Goal: Transaction & Acquisition: Purchase product/service

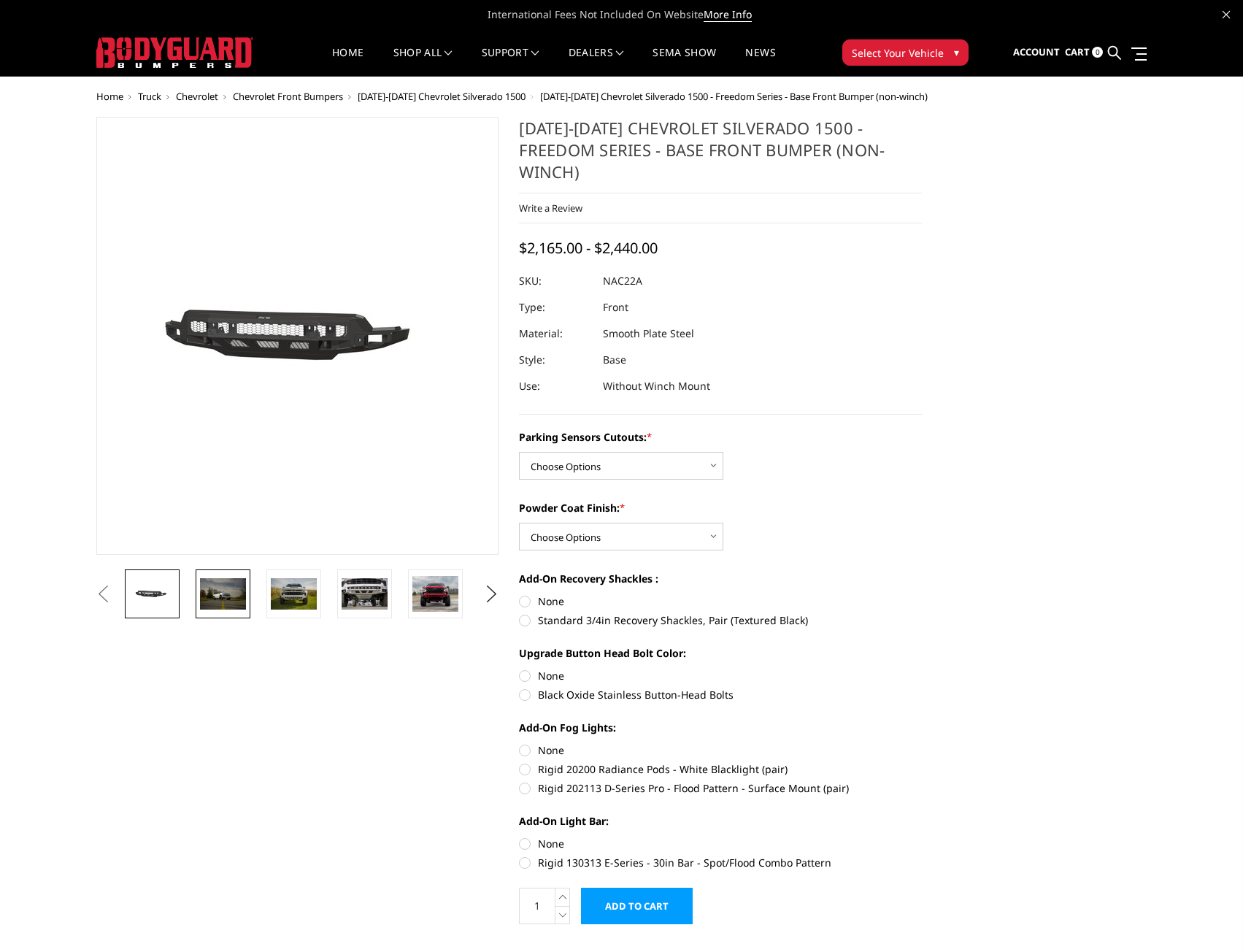
click at [224, 588] on img at bounding box center [223, 593] width 46 height 31
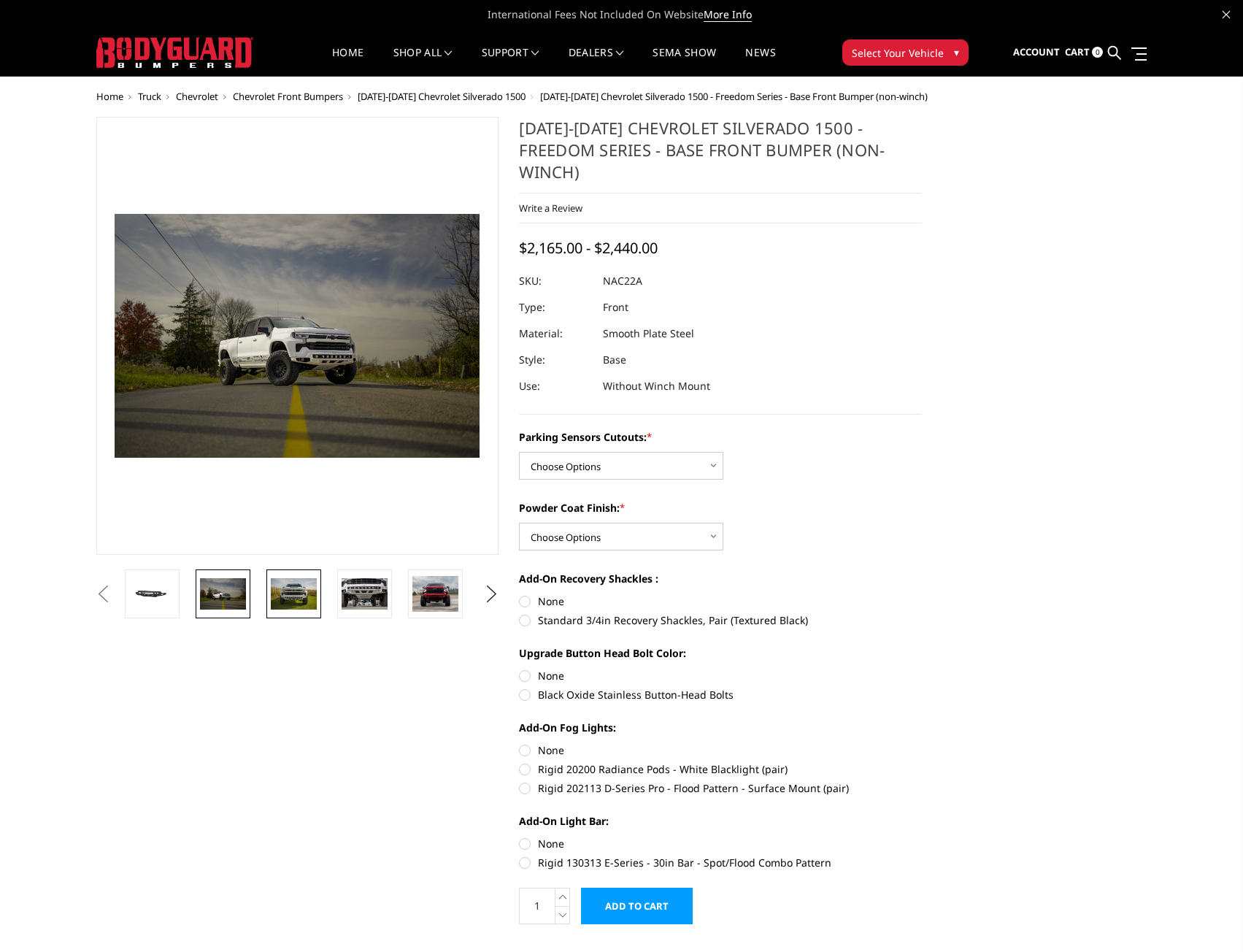
click at [277, 590] on img at bounding box center [293, 593] width 46 height 31
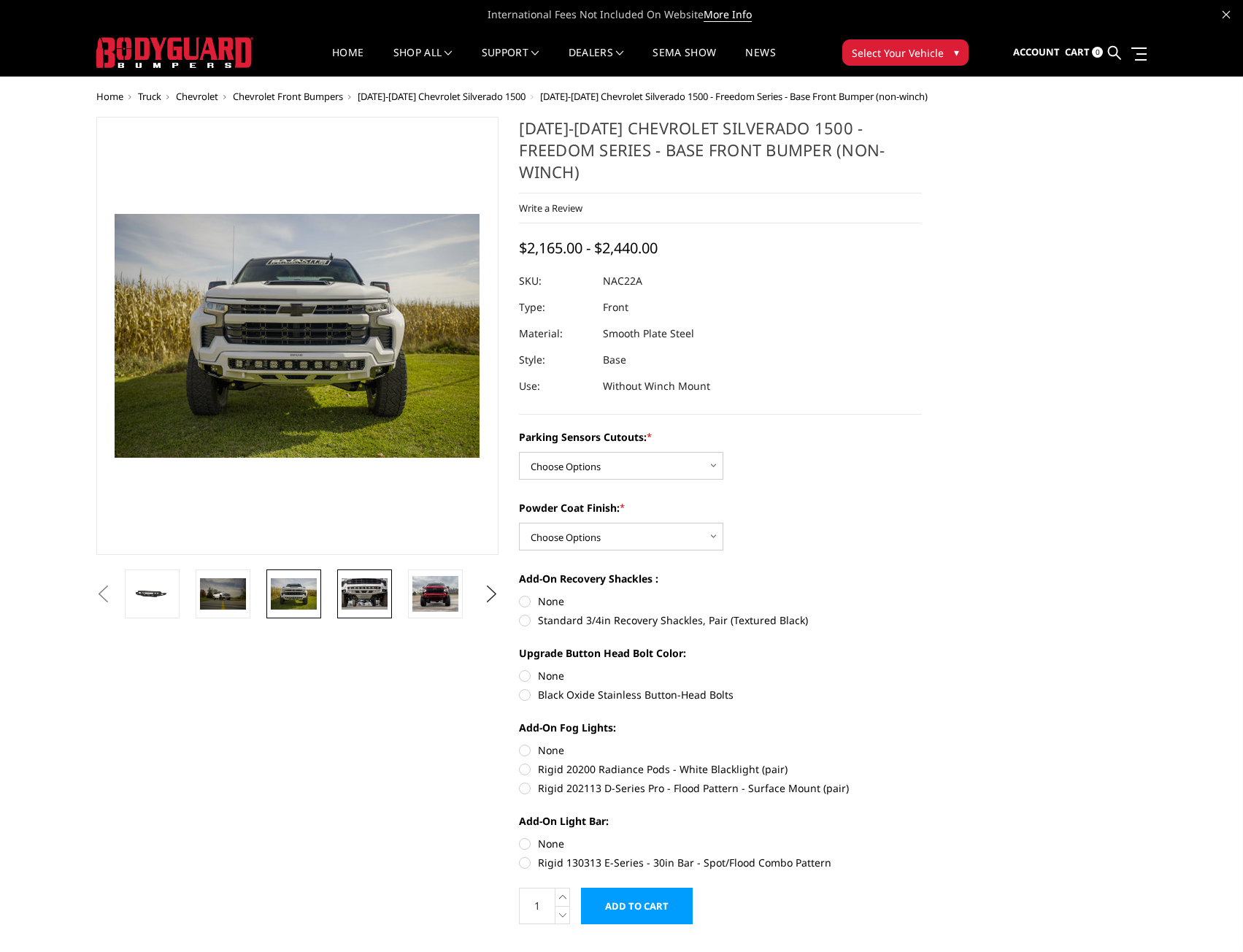
click at [357, 586] on img at bounding box center [365, 593] width 46 height 31
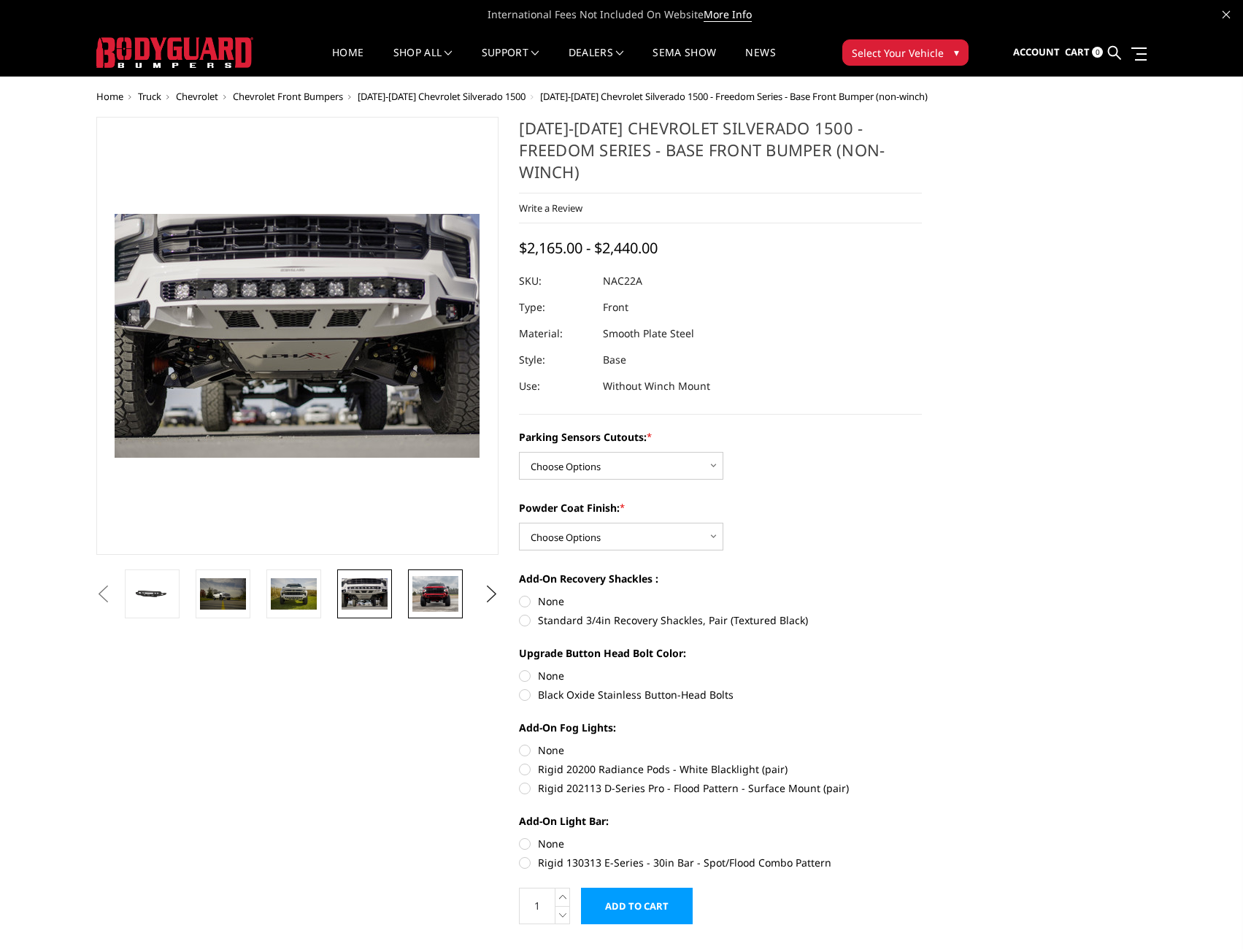
click at [438, 599] on img at bounding box center [435, 594] width 46 height 37
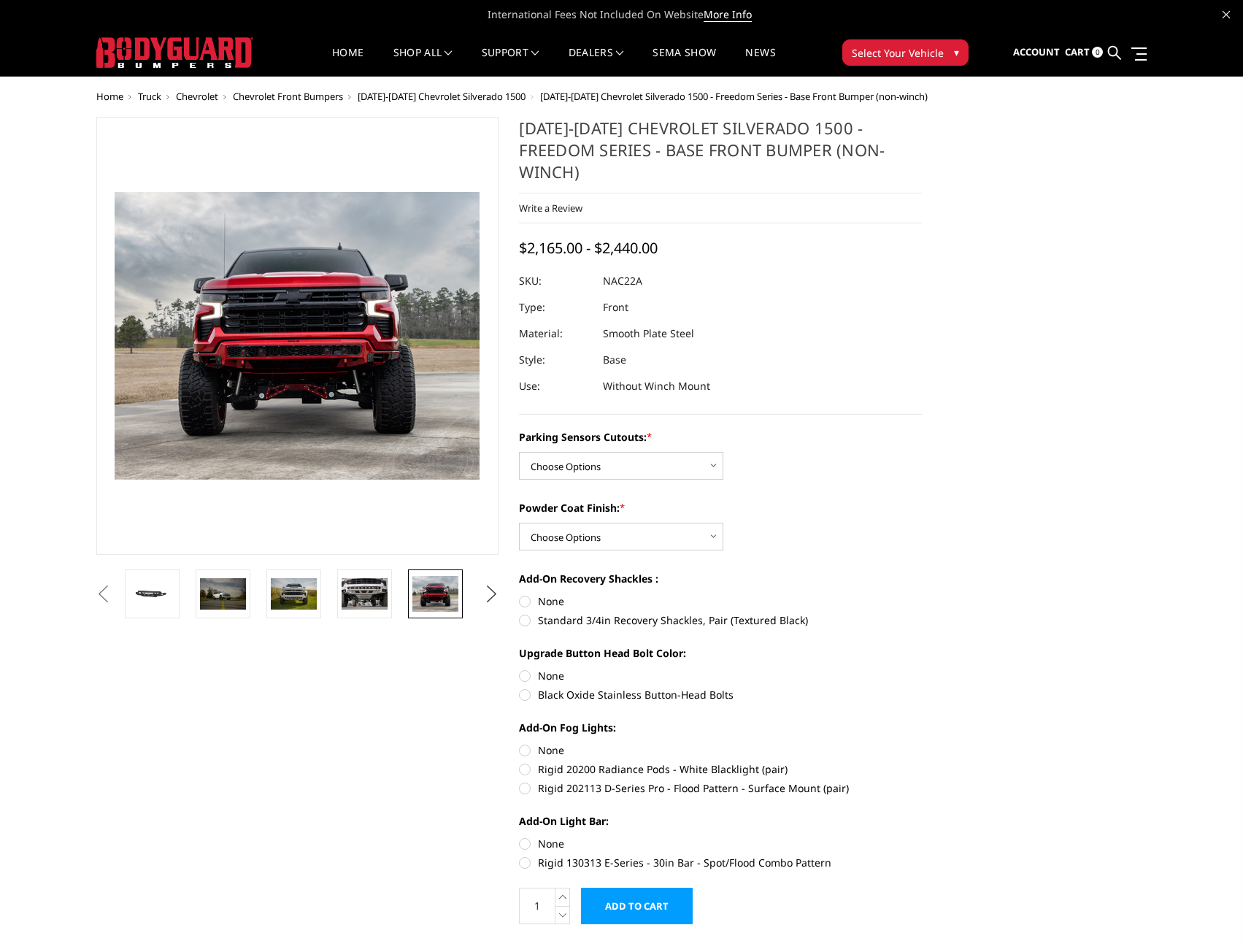
click at [491, 596] on button "Next" at bounding box center [491, 594] width 22 height 22
click at [446, 605] on img at bounding box center [435, 594] width 46 height 28
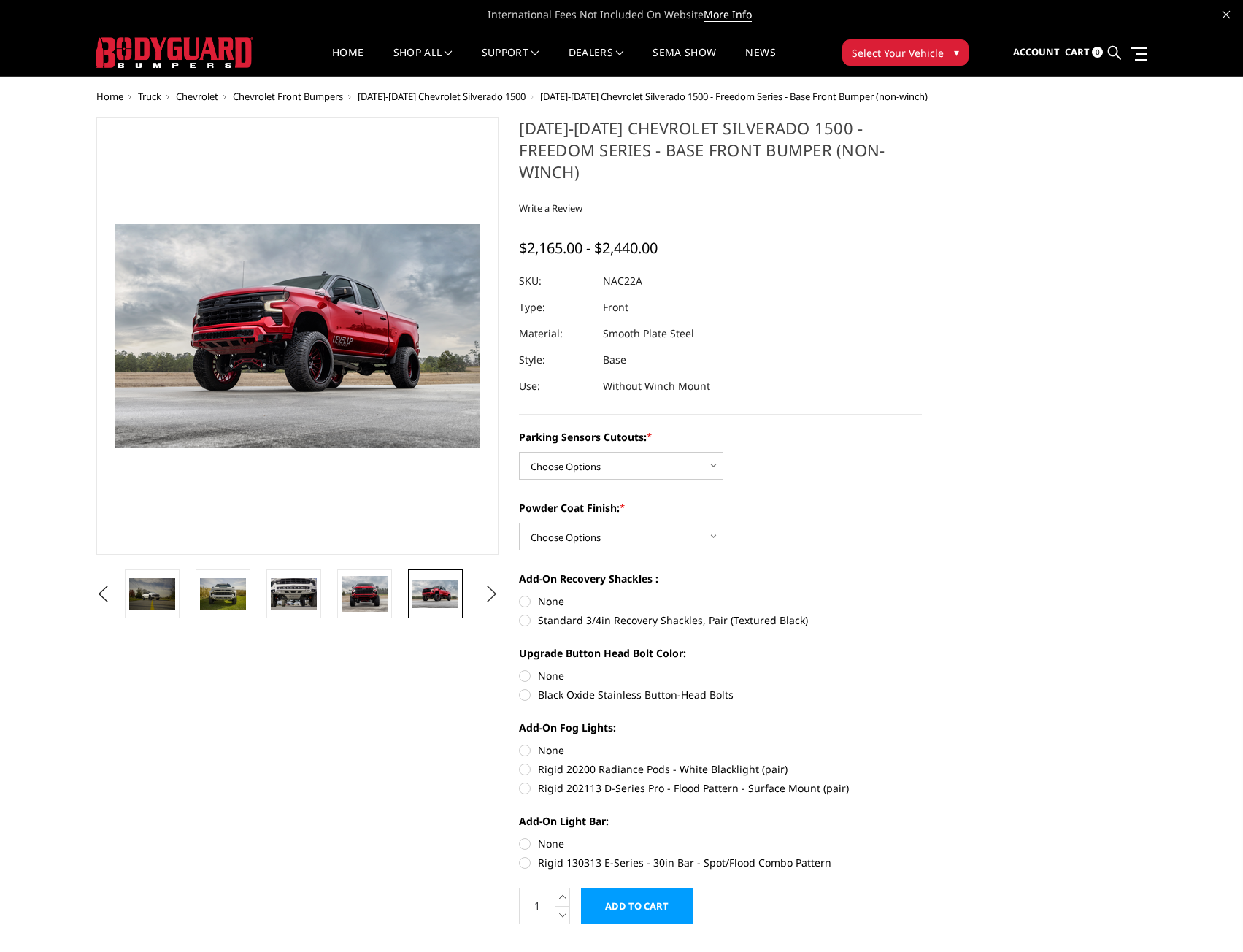
click at [487, 587] on button "Next" at bounding box center [491, 594] width 22 height 22
click at [444, 601] on img at bounding box center [435, 593] width 46 height 27
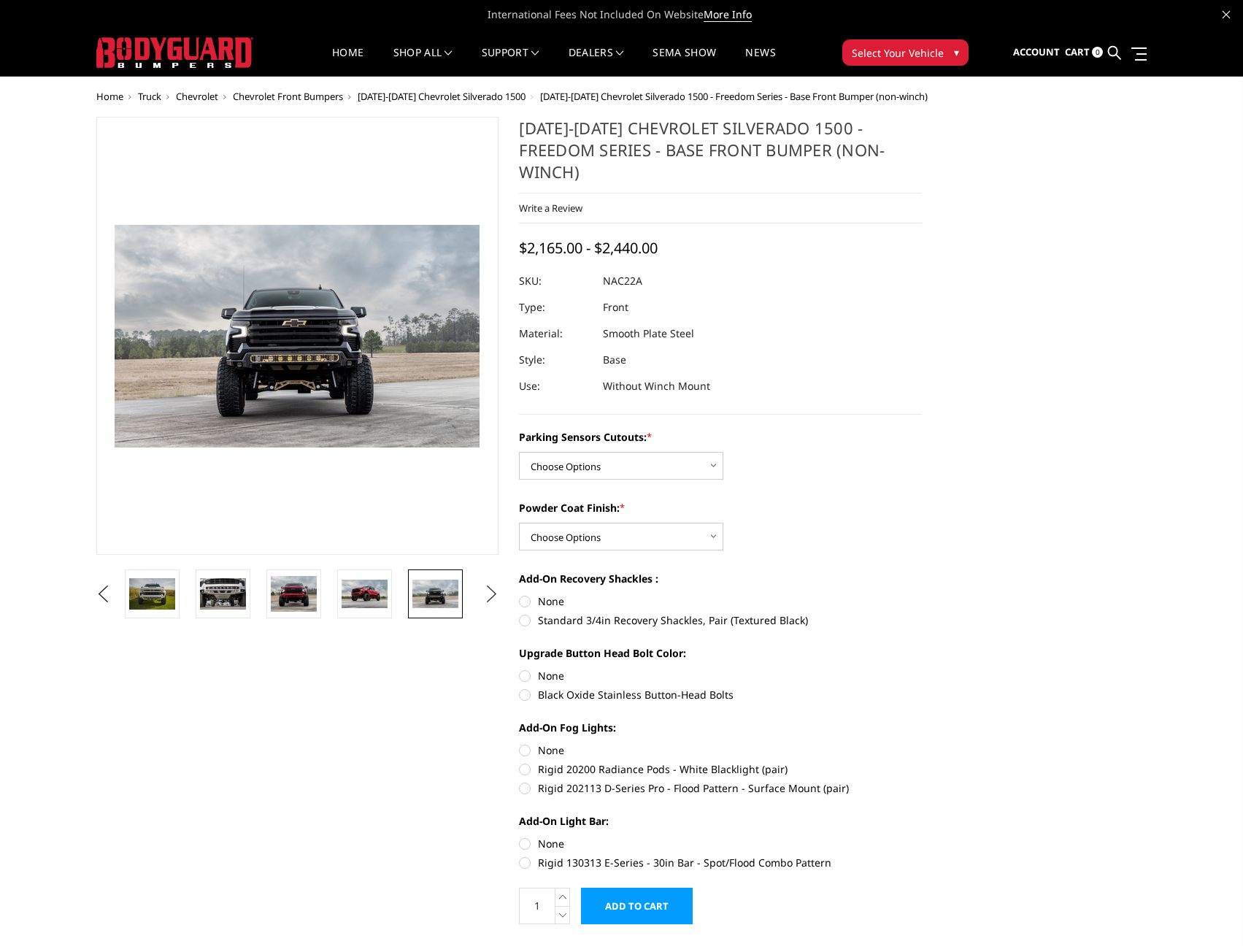
click at [490, 590] on button "Next" at bounding box center [491, 594] width 22 height 22
click at [444, 592] on img at bounding box center [435, 594] width 46 height 31
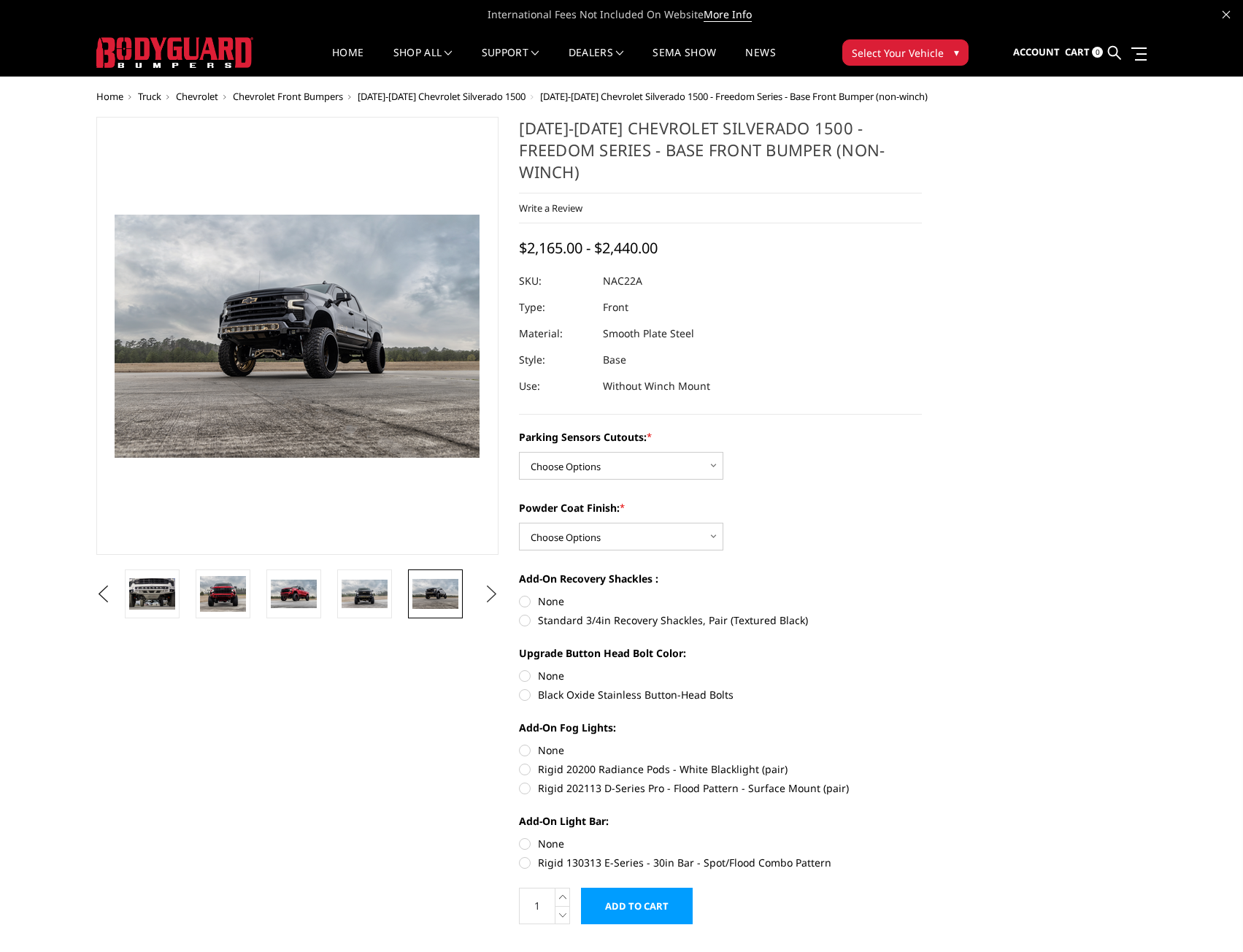
click at [493, 591] on button "Next" at bounding box center [491, 594] width 22 height 22
click at [444, 596] on img at bounding box center [435, 594] width 46 height 29
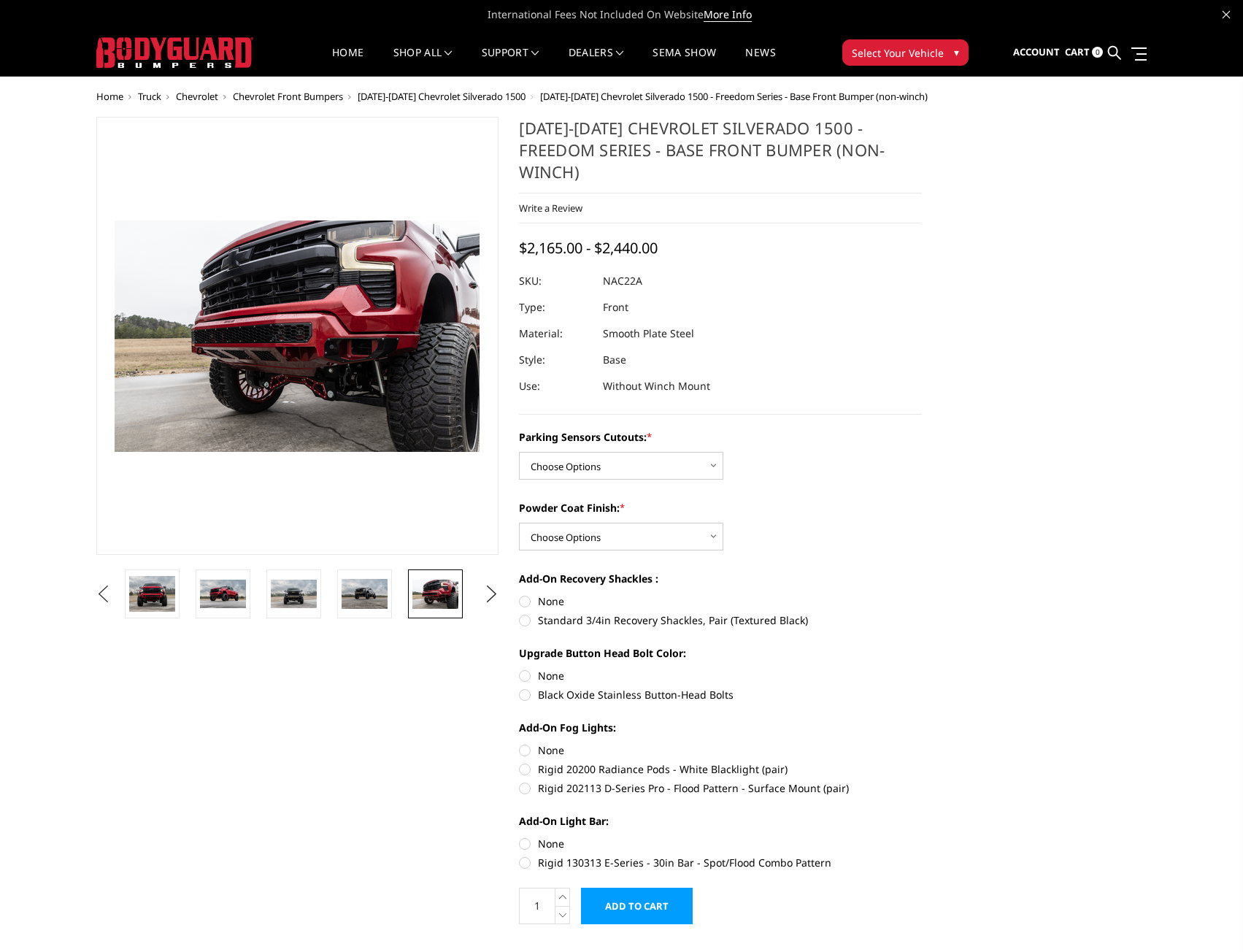
click at [99, 585] on button "Previous" at bounding box center [104, 594] width 22 height 22
click at [107, 588] on button "Previous" at bounding box center [104, 594] width 22 height 22
click at [147, 582] on img at bounding box center [152, 593] width 46 height 31
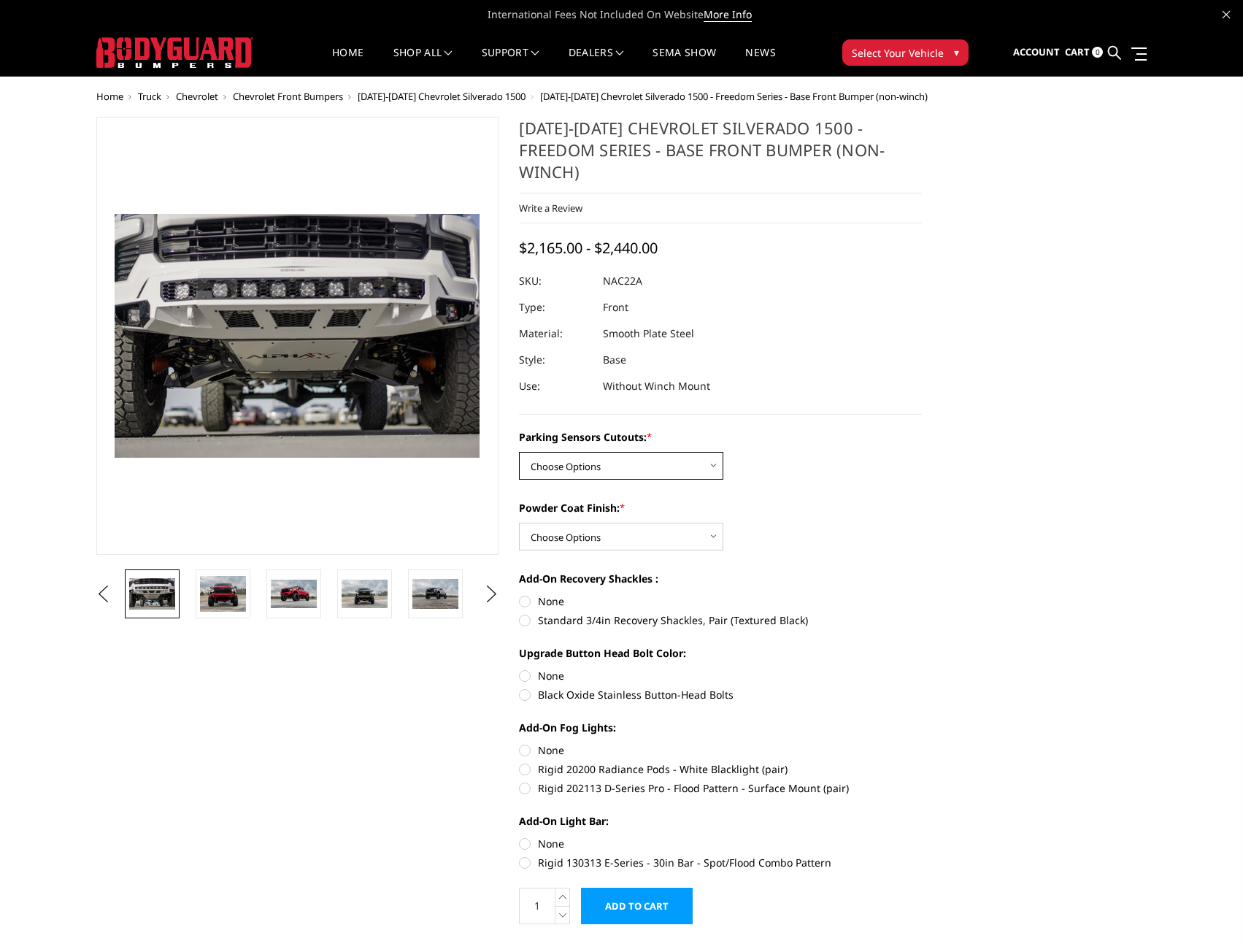
click at [715, 452] on select "Choose Options Yes - I have parking sensors No - I do NOT have parking sensors" at bounding box center [621, 465] width 205 height 27
select select "4361"
click at [519, 452] on select "Choose Options Yes - I have parking sensors No - I do NOT have parking sensors" at bounding box center [621, 465] width 205 height 27
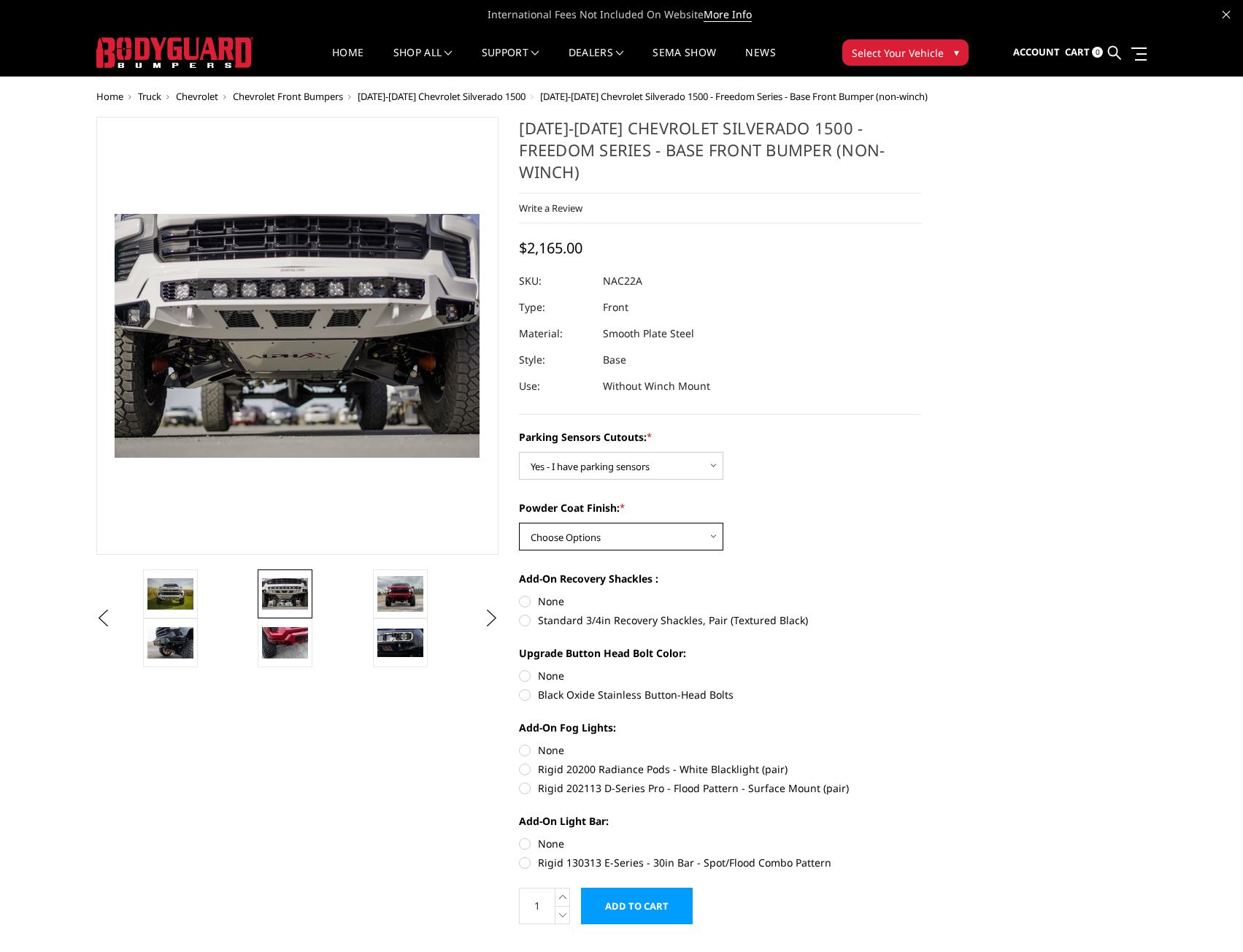
click at [705, 522] on select "Choose Options Bare Metal Textured Black Powder Coat" at bounding box center [621, 536] width 205 height 27
click at [519, 522] on select "Choose Options Bare Metal Textured Black Powder Coat" at bounding box center [621, 536] width 205 height 27
click at [689, 522] on select "Choose Options Bare Metal Textured Black Powder Coat" at bounding box center [621, 536] width 205 height 27
select select "4370"
click at [519, 522] on select "Choose Options Bare Metal Textured Black Powder Coat" at bounding box center [621, 536] width 205 height 27
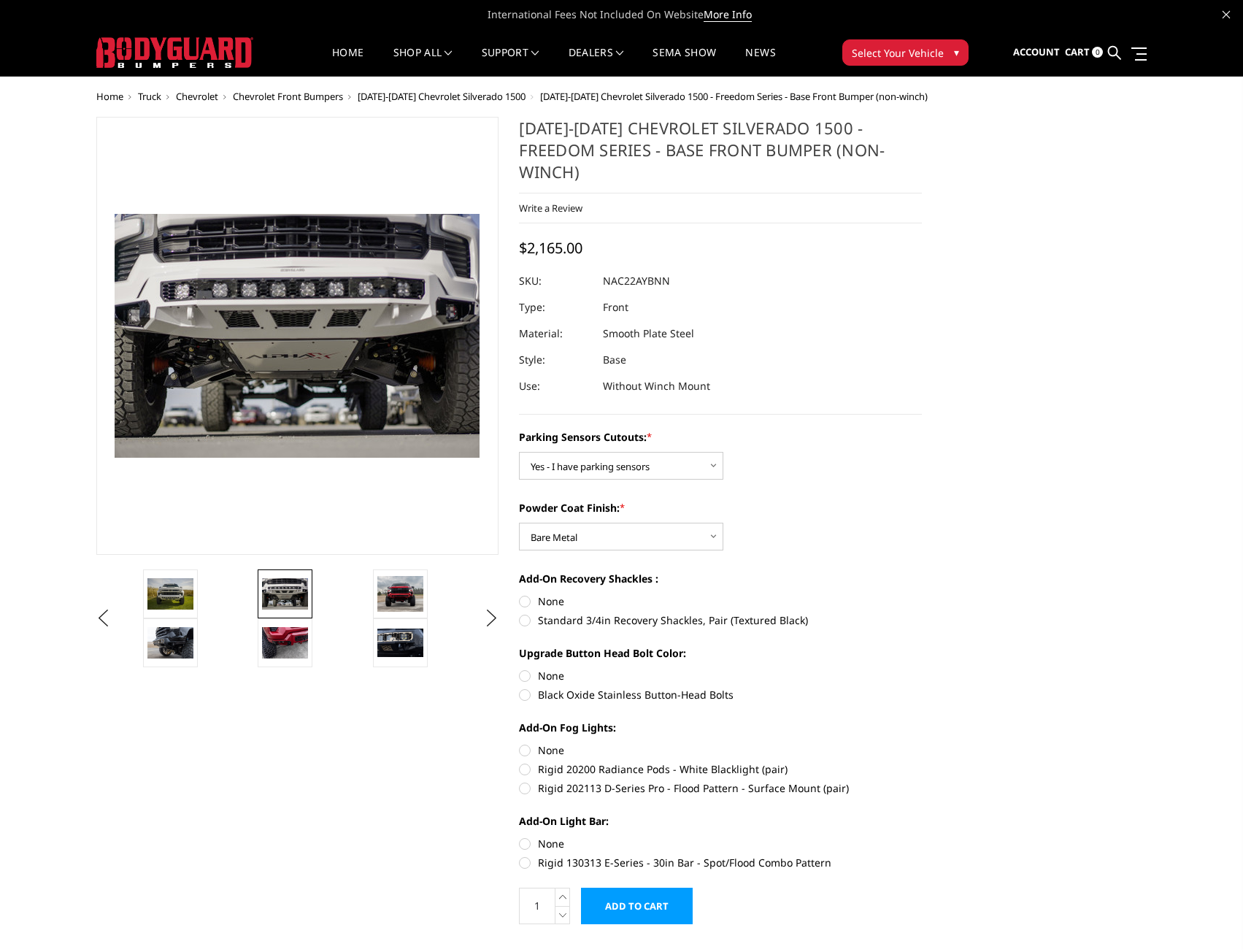
click at [522, 612] on label "Standard 3/4in Recovery Shackles, Pair (Textured Black)" at bounding box center [721, 620] width 403 height 16
click at [922, 594] on input "Standard 3/4in Recovery Shackles, Pair (Textured Black)" at bounding box center [922, 594] width 1 height 1
radio input "true"
click at [525, 668] on label "None" at bounding box center [721, 676] width 403 height 16
click at [520, 668] on input "None" at bounding box center [519, 668] width 1 height 1
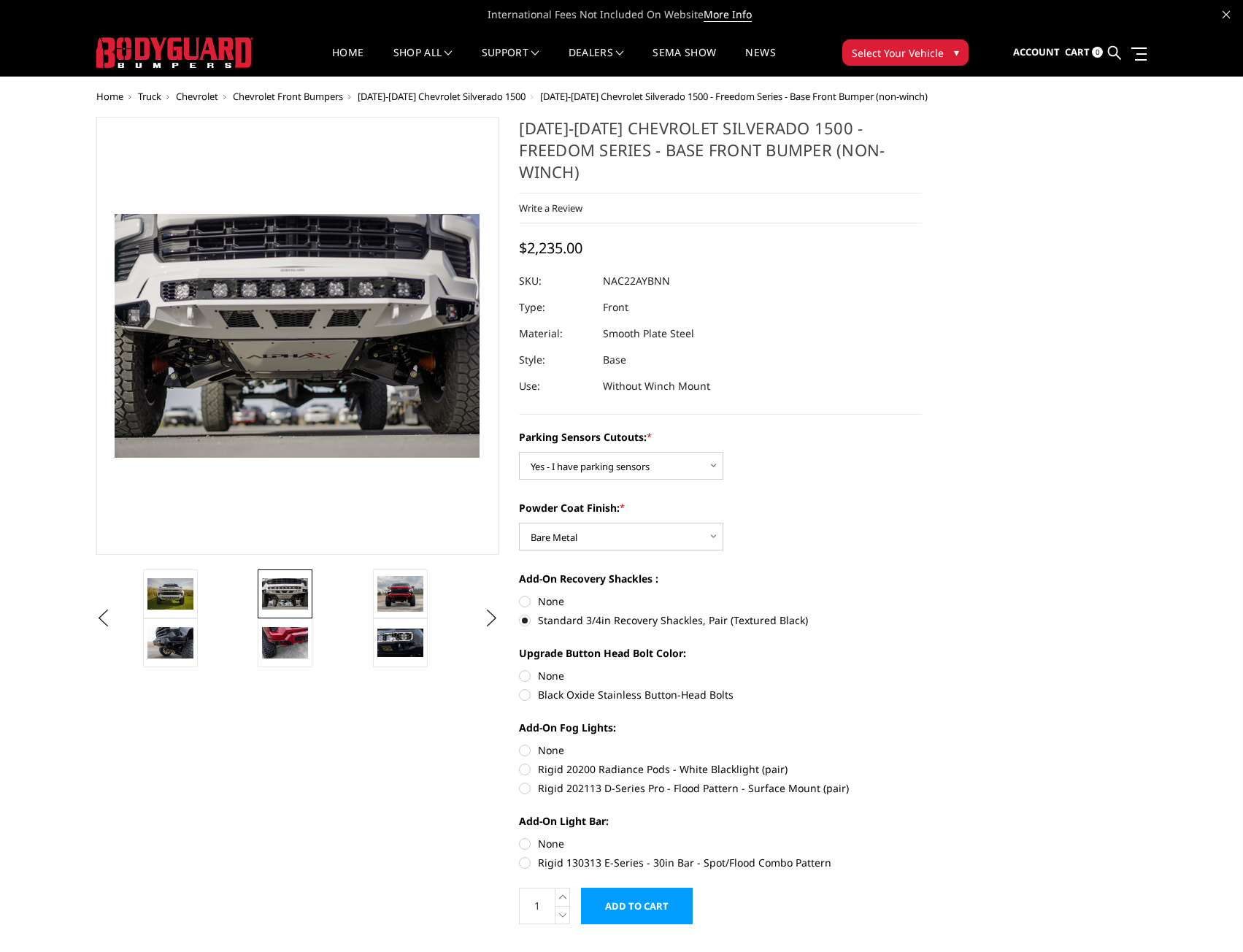
radio input "true"
click at [525, 780] on label "Rigid 202113 D-Series Pro - Flood Pattern - Surface Mount (pair)" at bounding box center [721, 788] width 403 height 16
click at [922, 762] on input "Rigid 202113 D-Series Pro - Flood Pattern - Surface Mount (pair)" at bounding box center [922, 761] width 1 height 1
radio input "true"
click at [527, 761] on label "Rigid 20200 Radiance Pods - White Blacklight (pair)" at bounding box center [721, 769] width 403 height 16
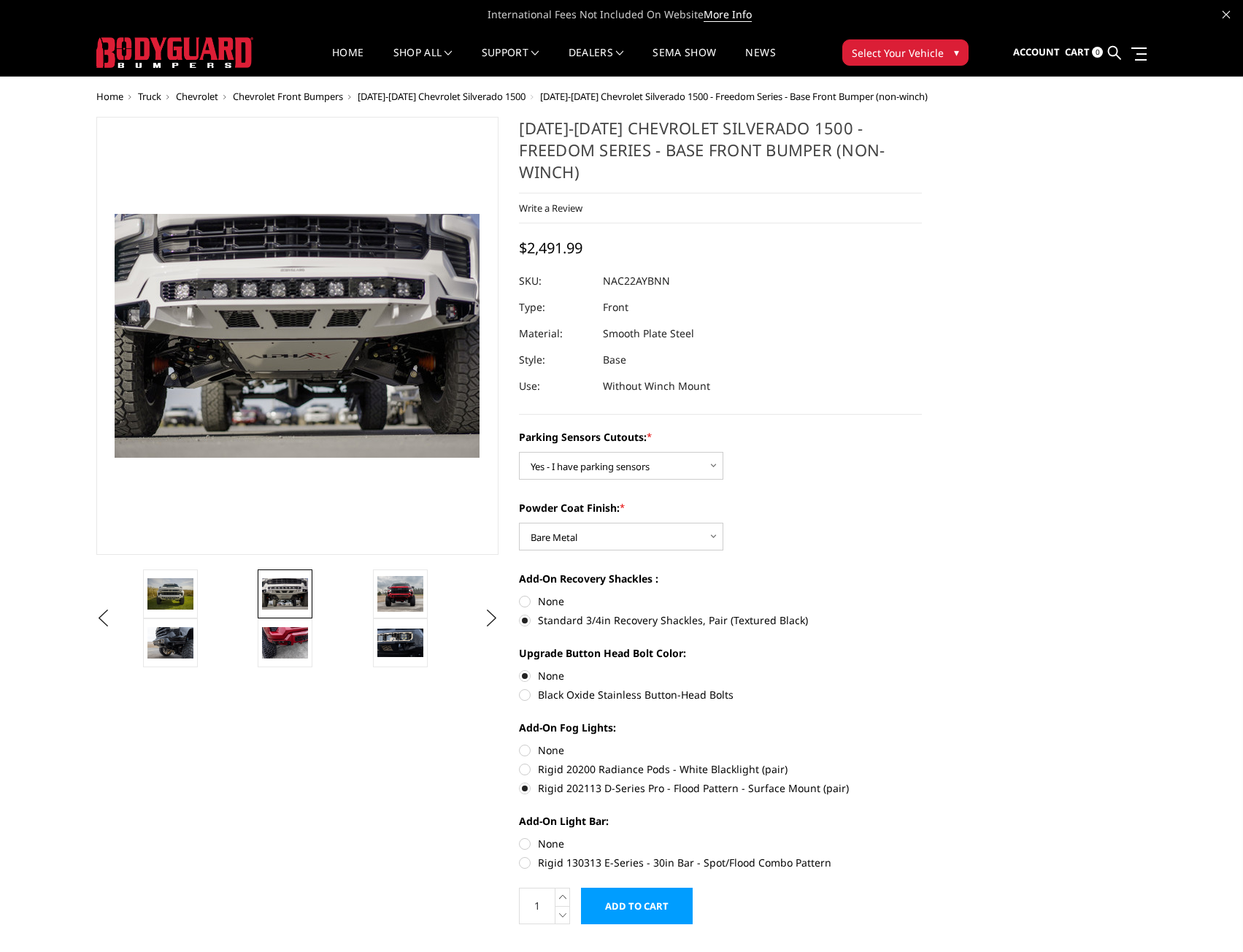
click at [922, 743] on input "Rigid 20200 Radiance Pods - White Blacklight (pair)" at bounding box center [922, 743] width 1 height 1
radio input "true"
click at [292, 649] on img at bounding box center [284, 643] width 46 height 31
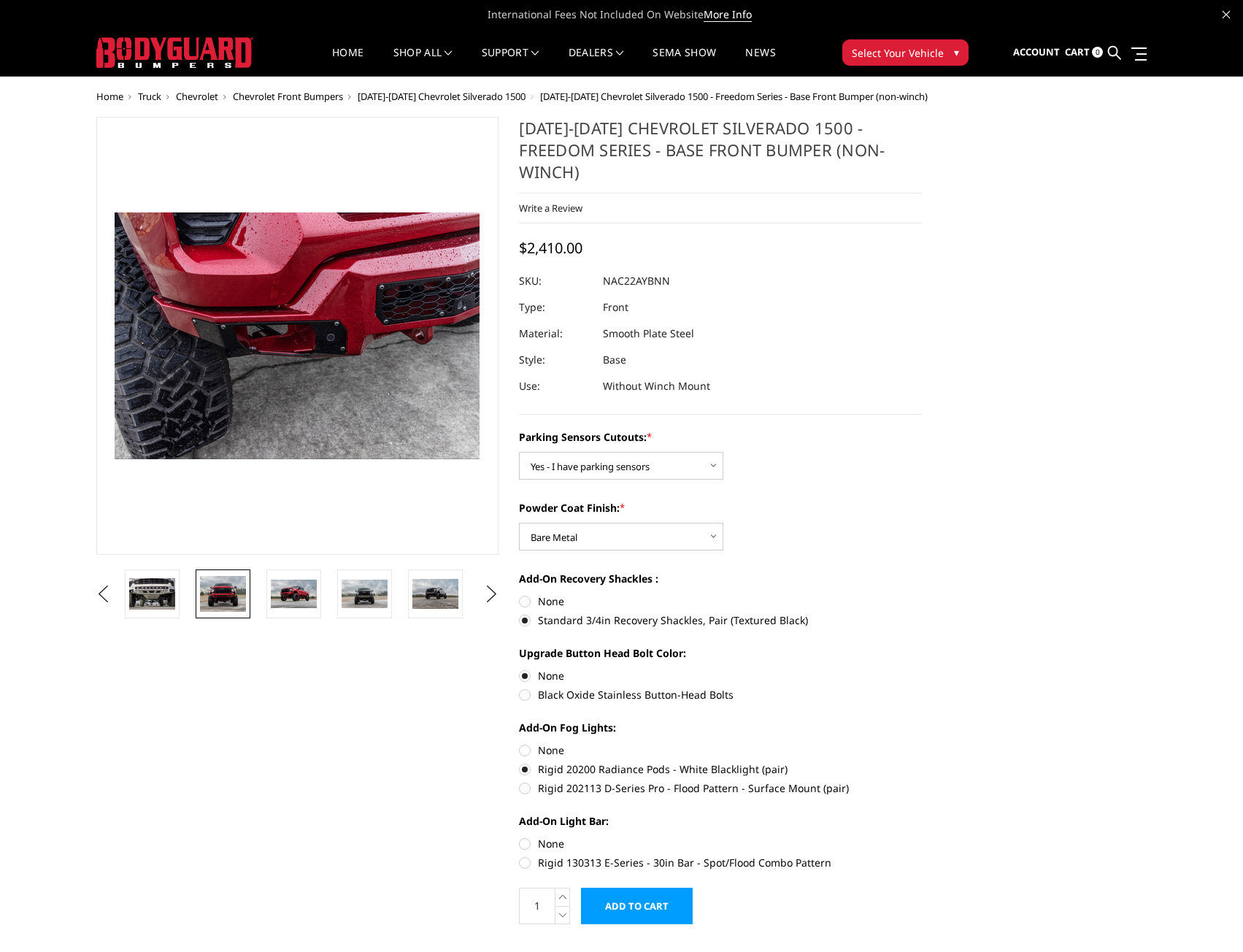
click at [213, 588] on img at bounding box center [223, 594] width 46 height 37
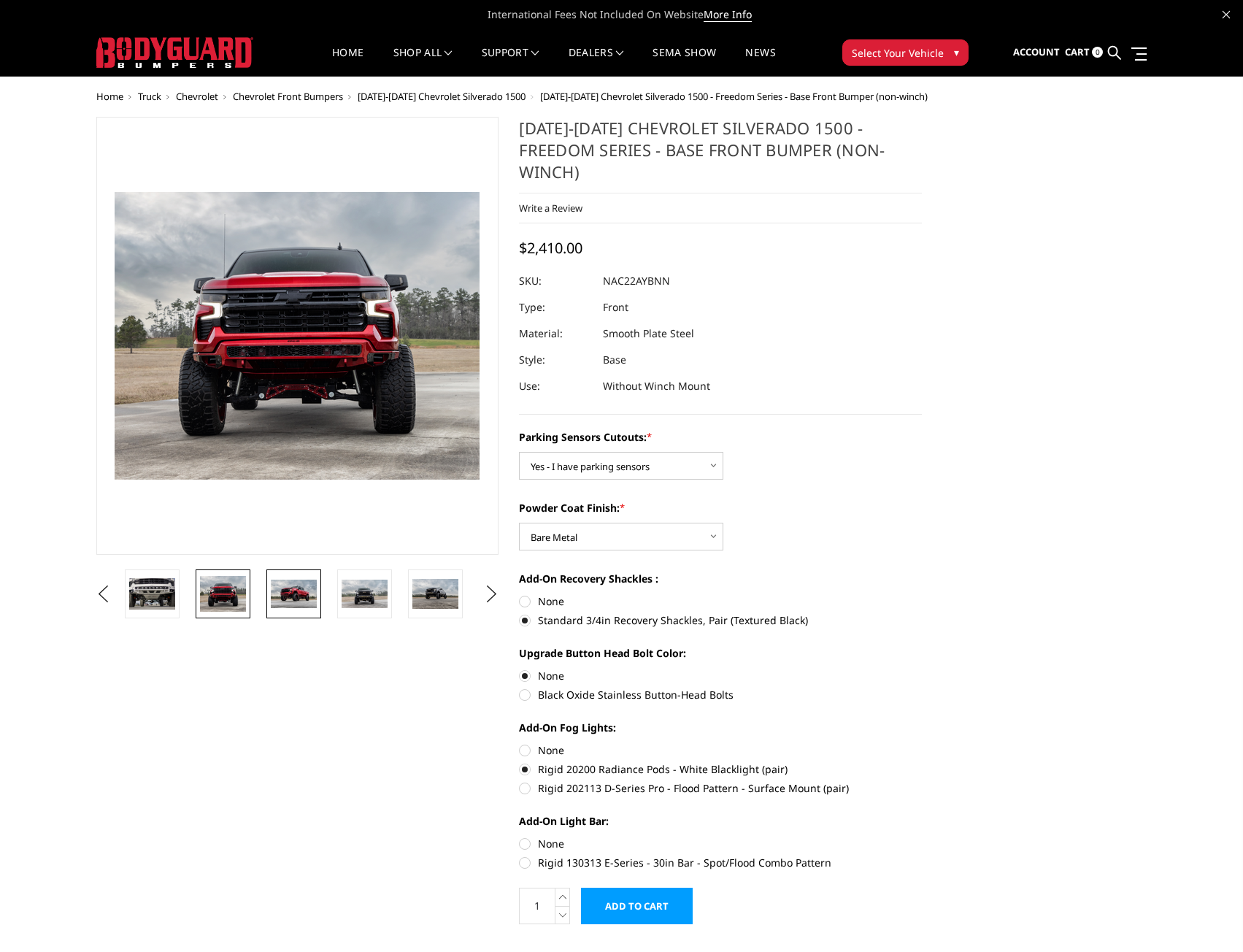
click at [306, 587] on img at bounding box center [293, 594] width 46 height 28
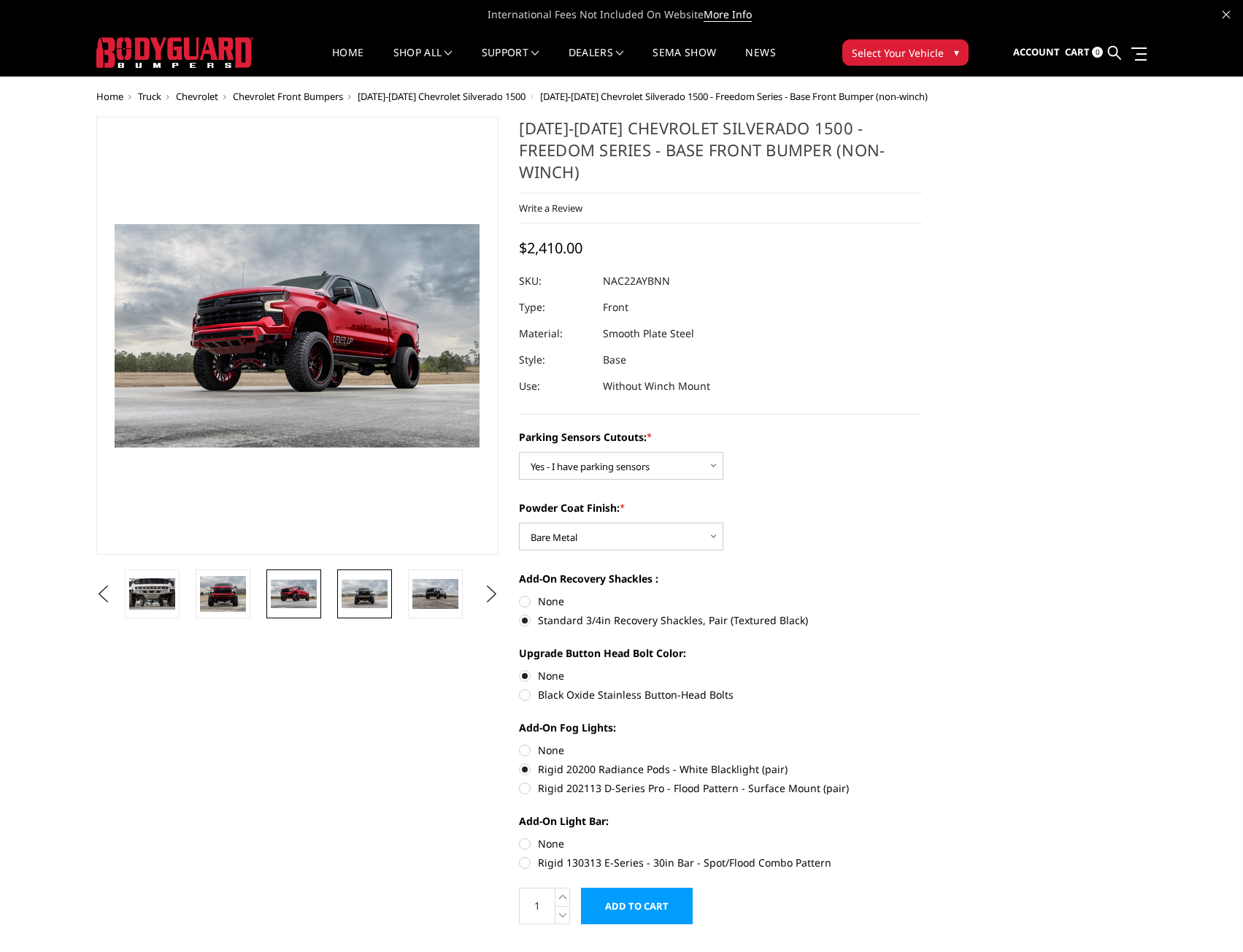
click at [363, 599] on img at bounding box center [365, 593] width 46 height 27
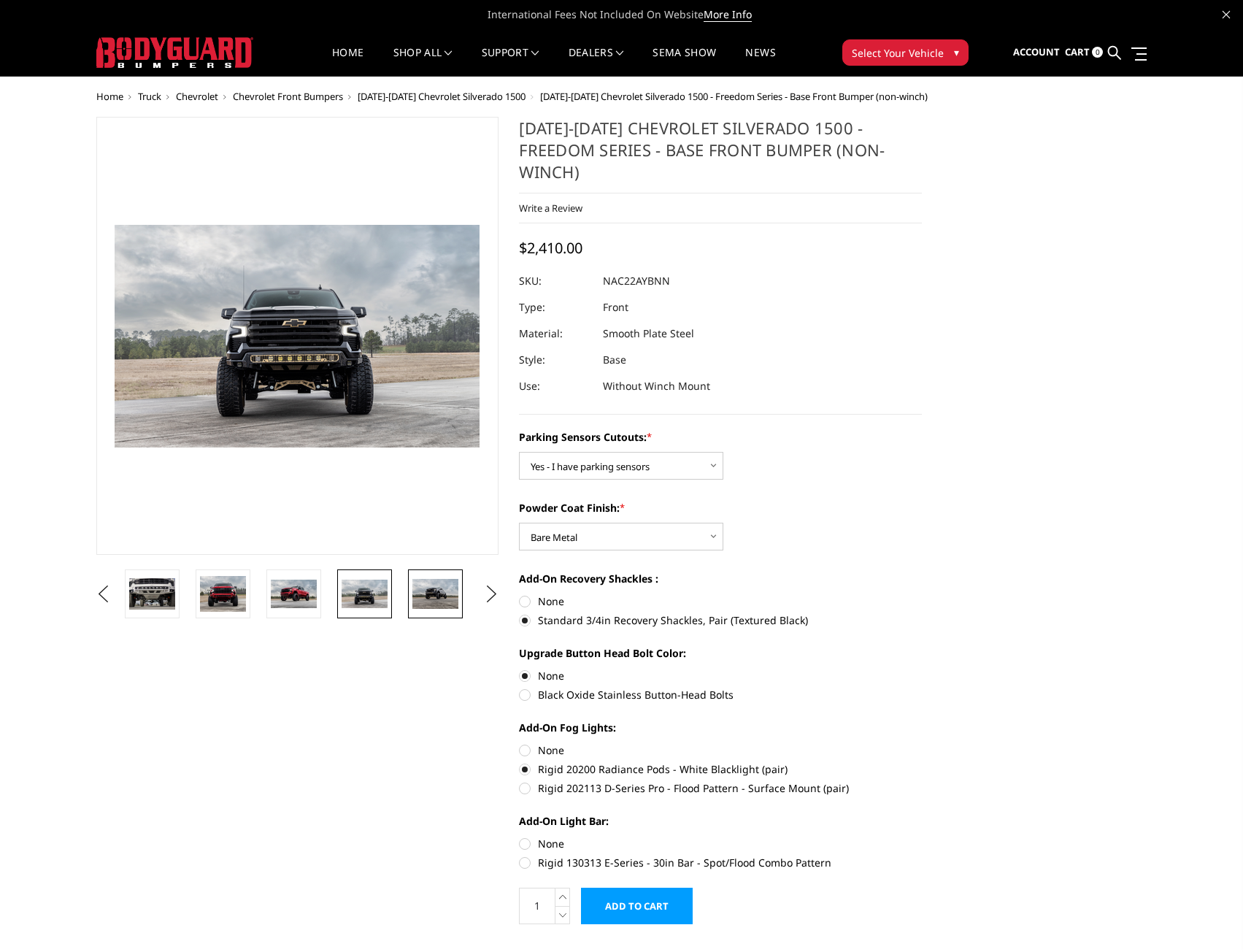
click at [438, 601] on img at bounding box center [435, 594] width 46 height 31
